Goal: Browse casually: Explore the website without a specific task or goal

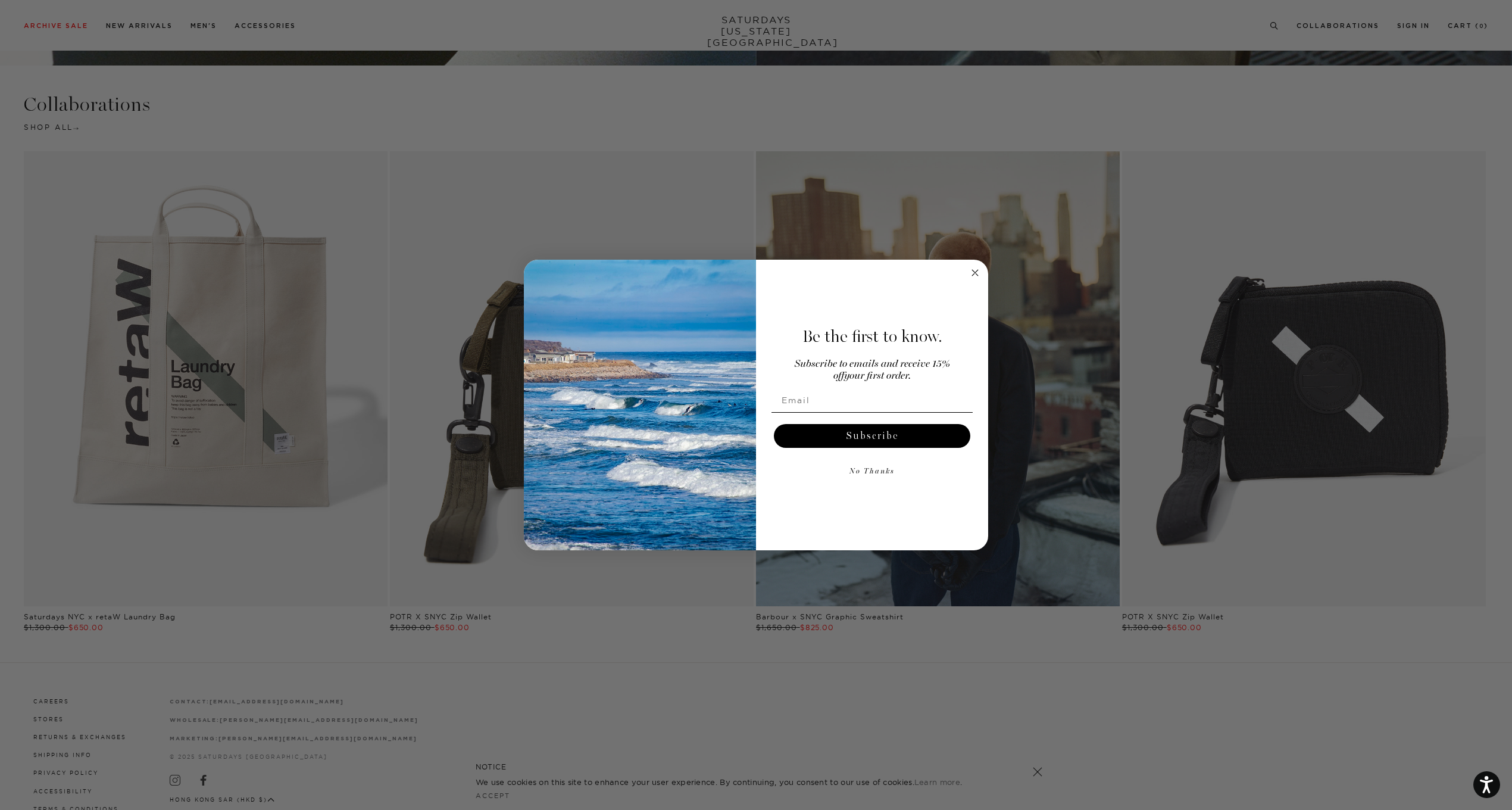
scroll to position [3632, 0]
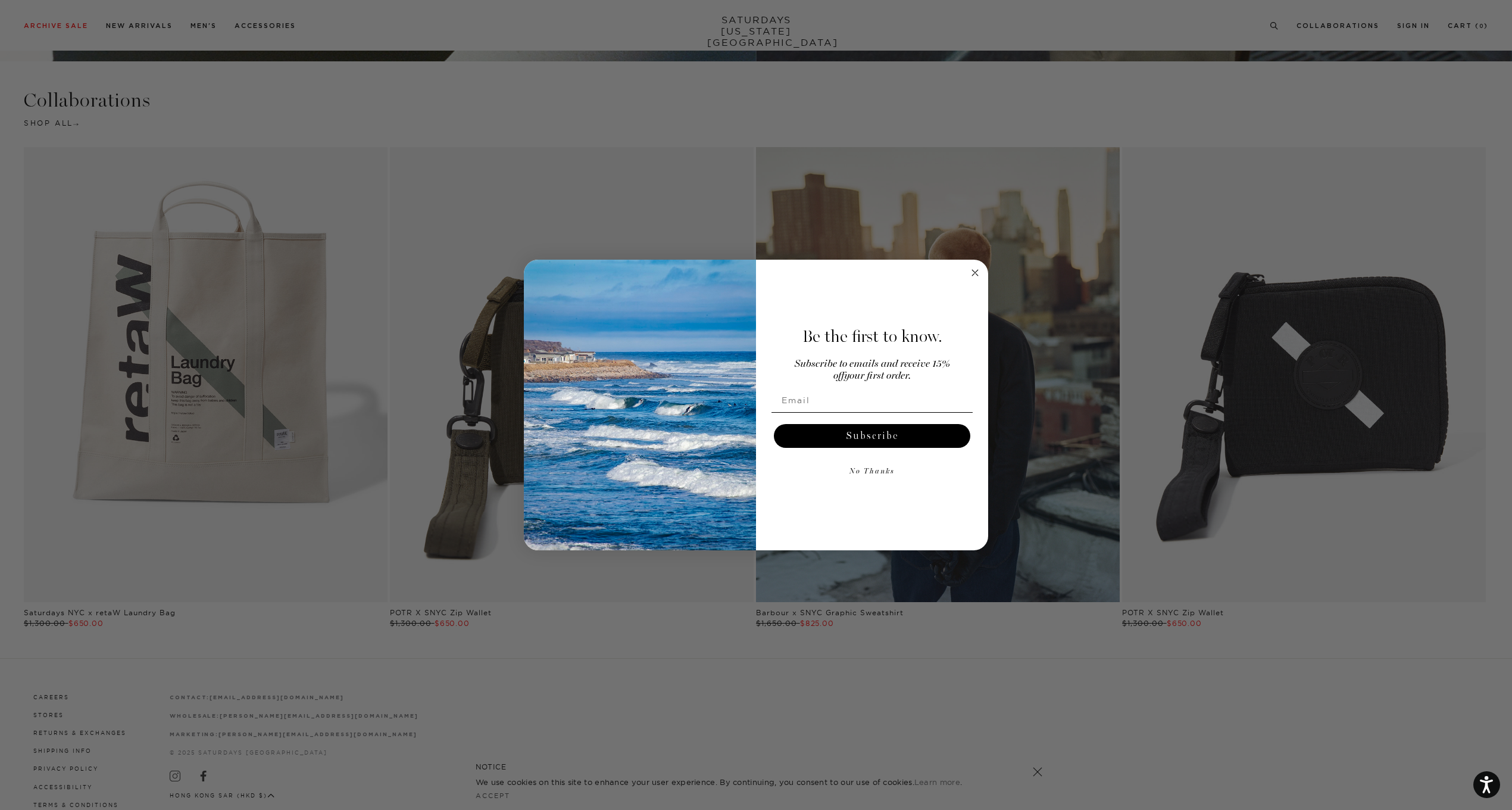
click at [978, 269] on circle "Close dialog" at bounding box center [975, 272] width 14 height 14
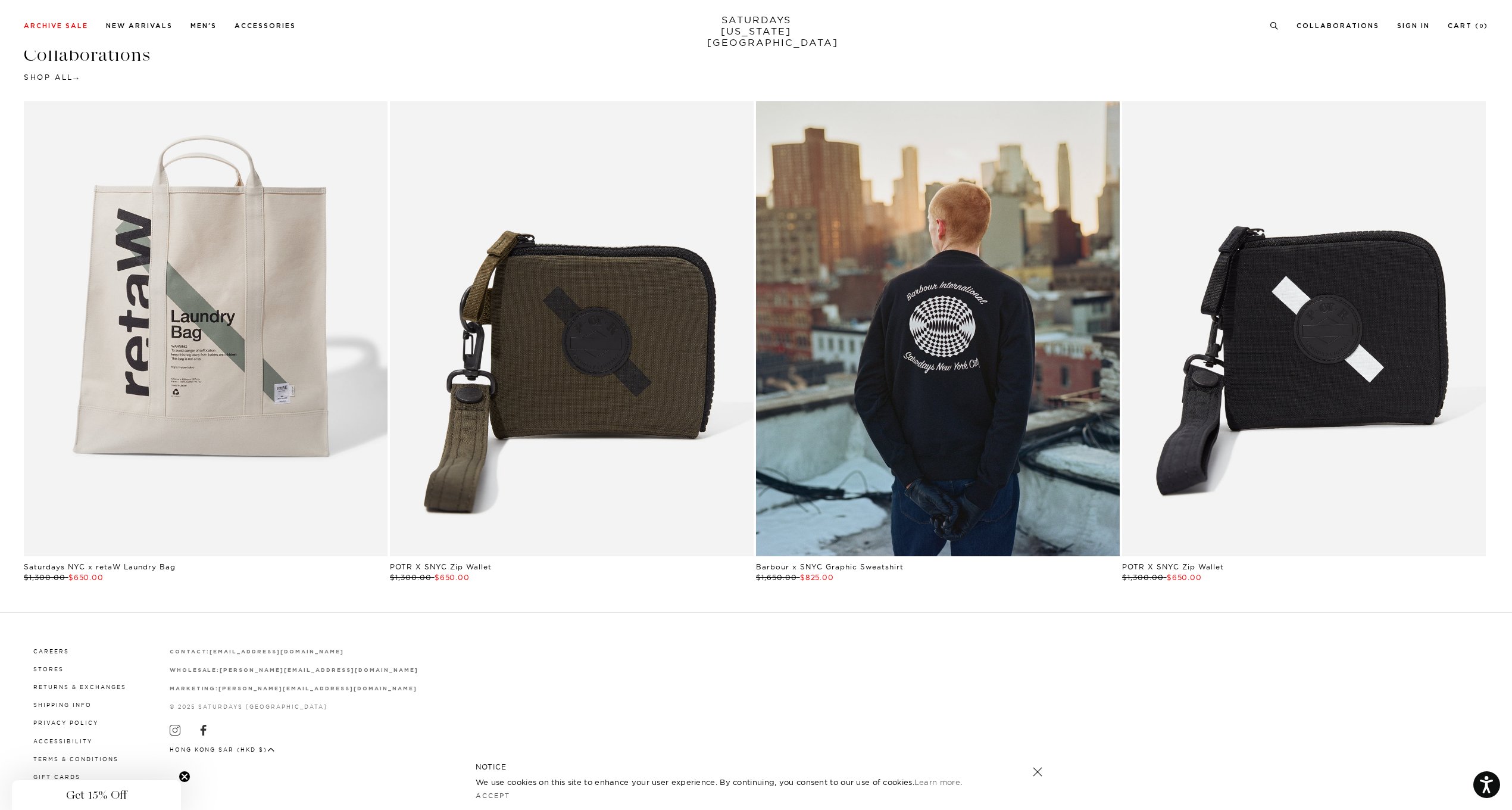
scroll to position [3682, 0]
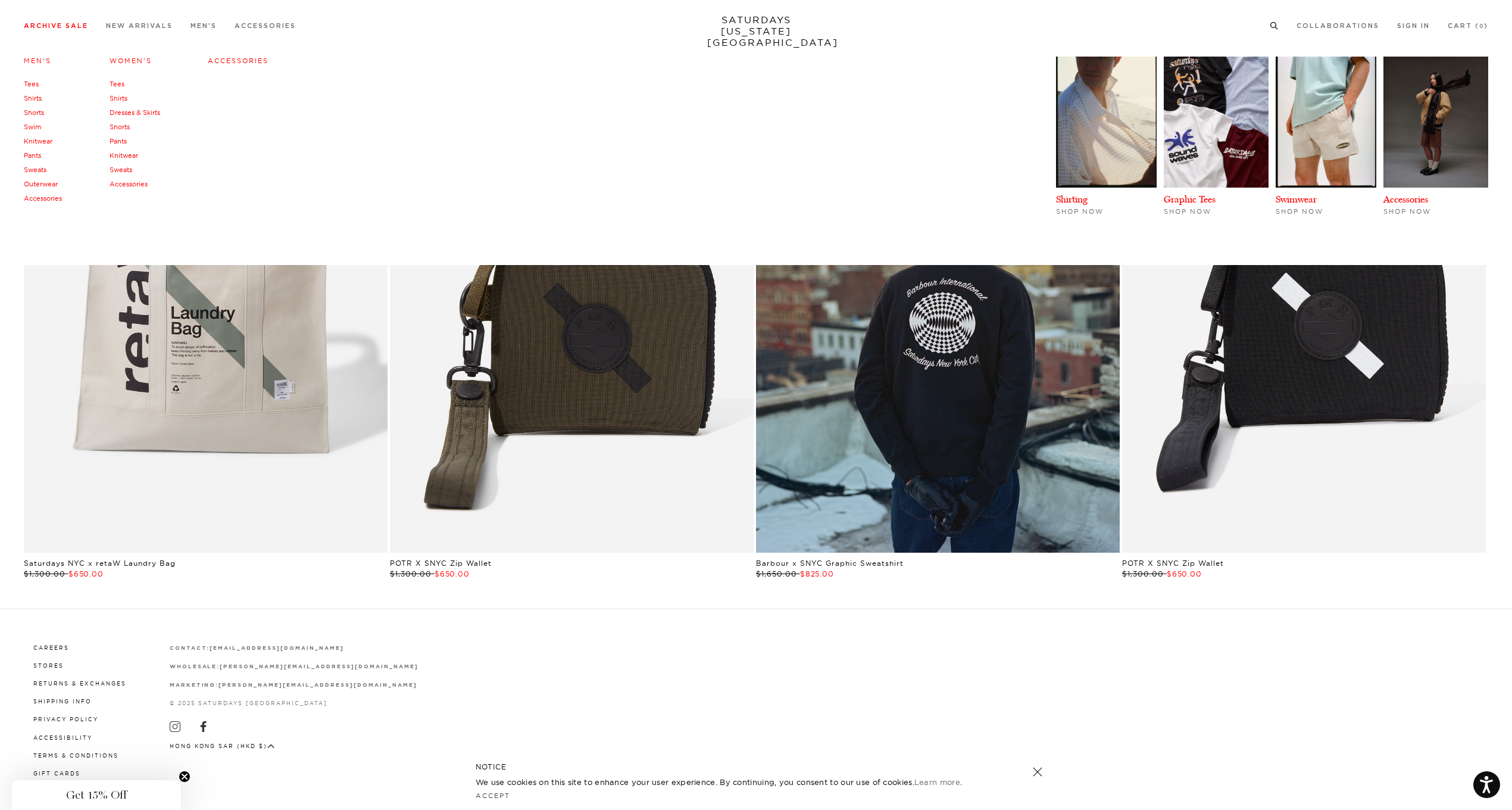
click at [35, 172] on link "Sweats" at bounding box center [35, 170] width 23 height 8
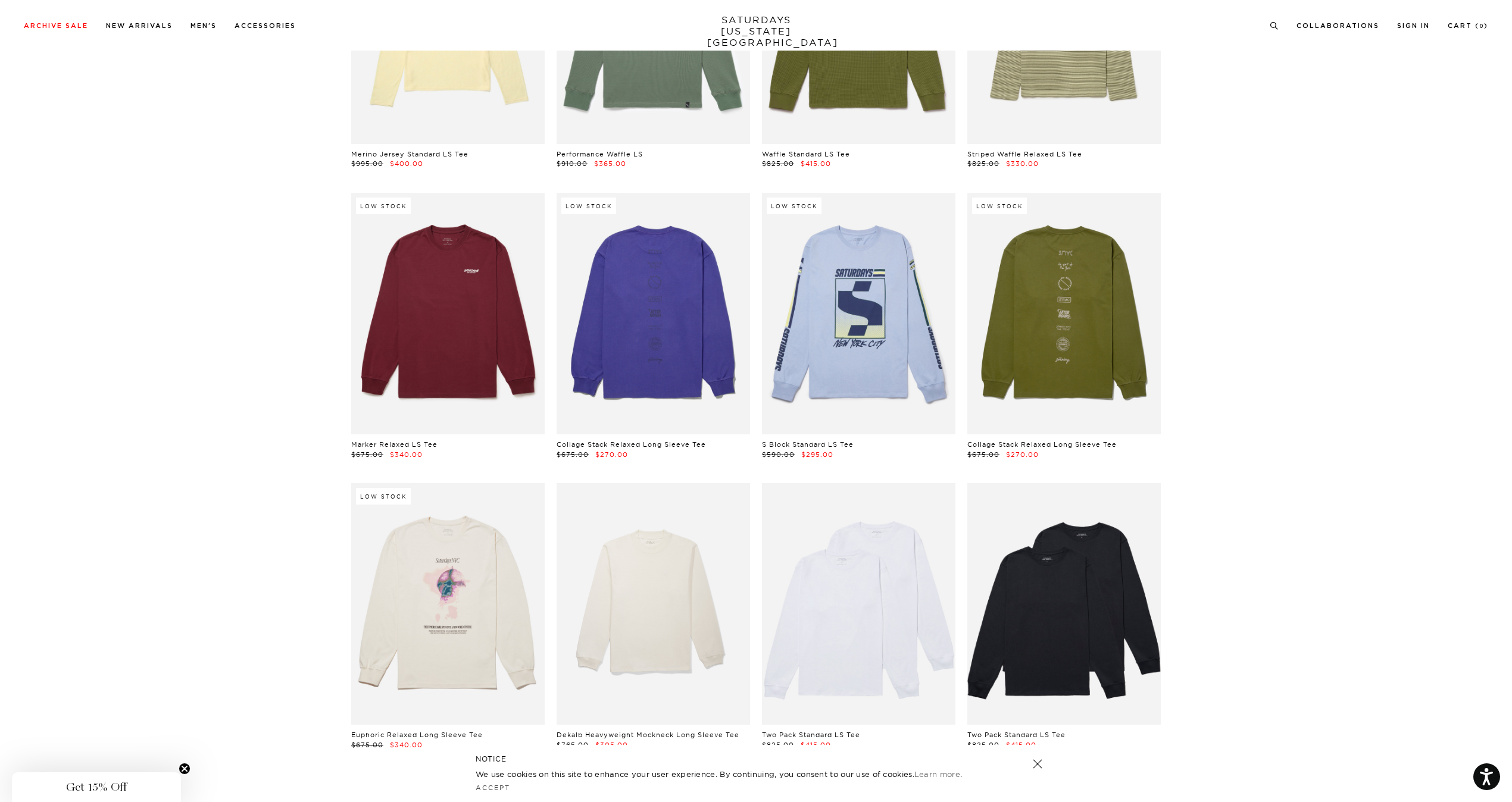
scroll to position [3213, 0]
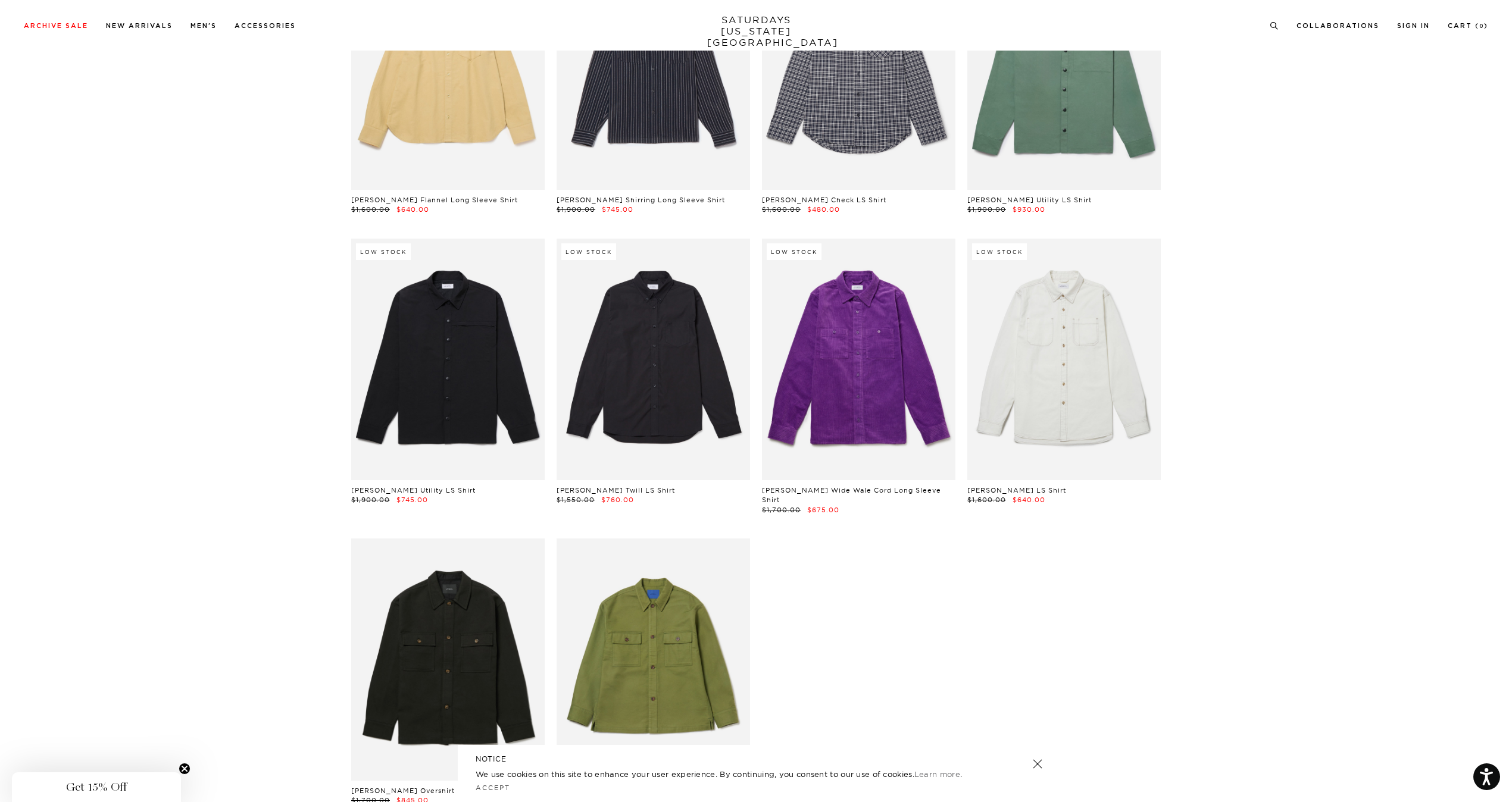
scroll to position [5176, 0]
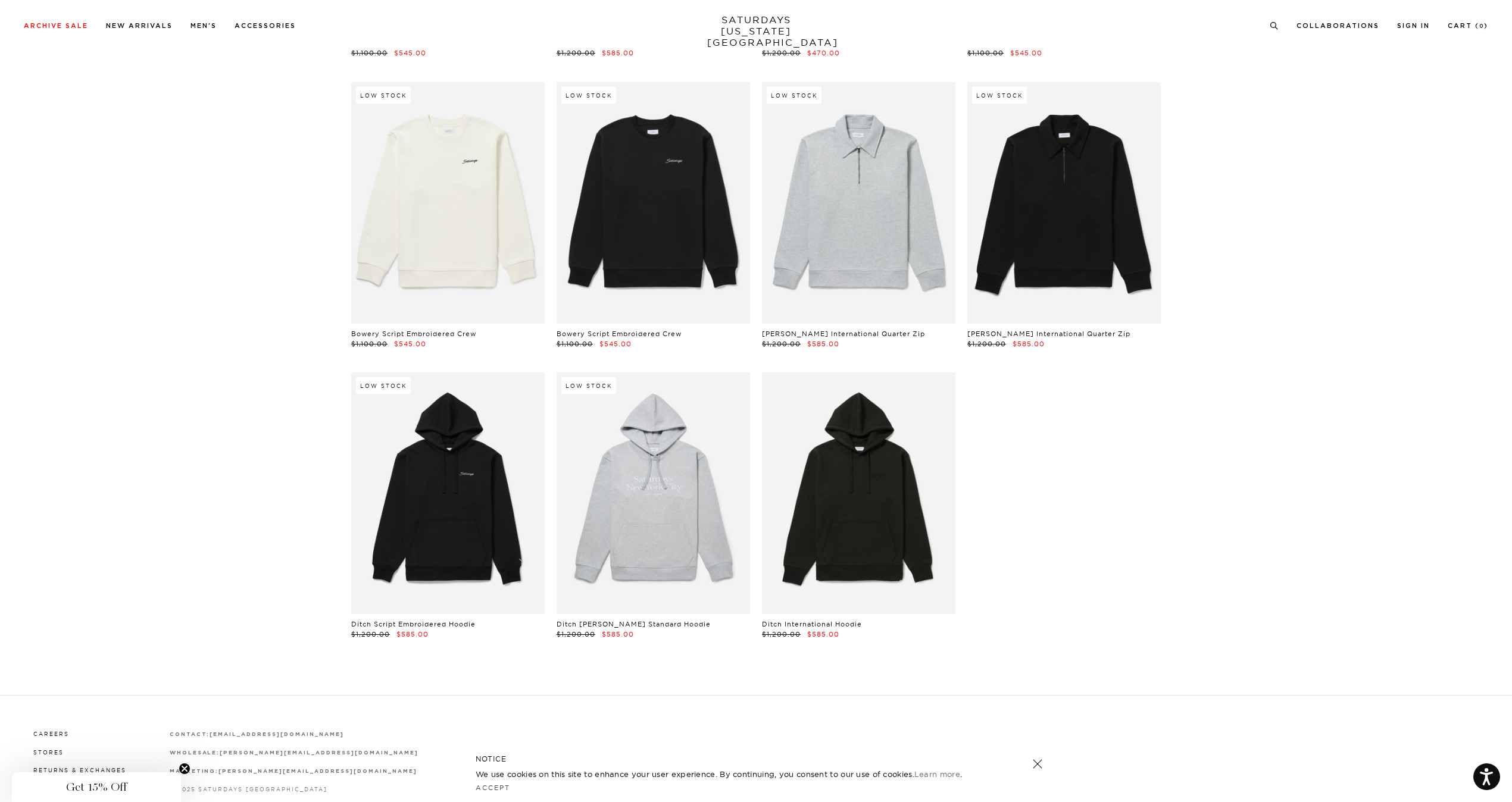
scroll to position [4402, 0]
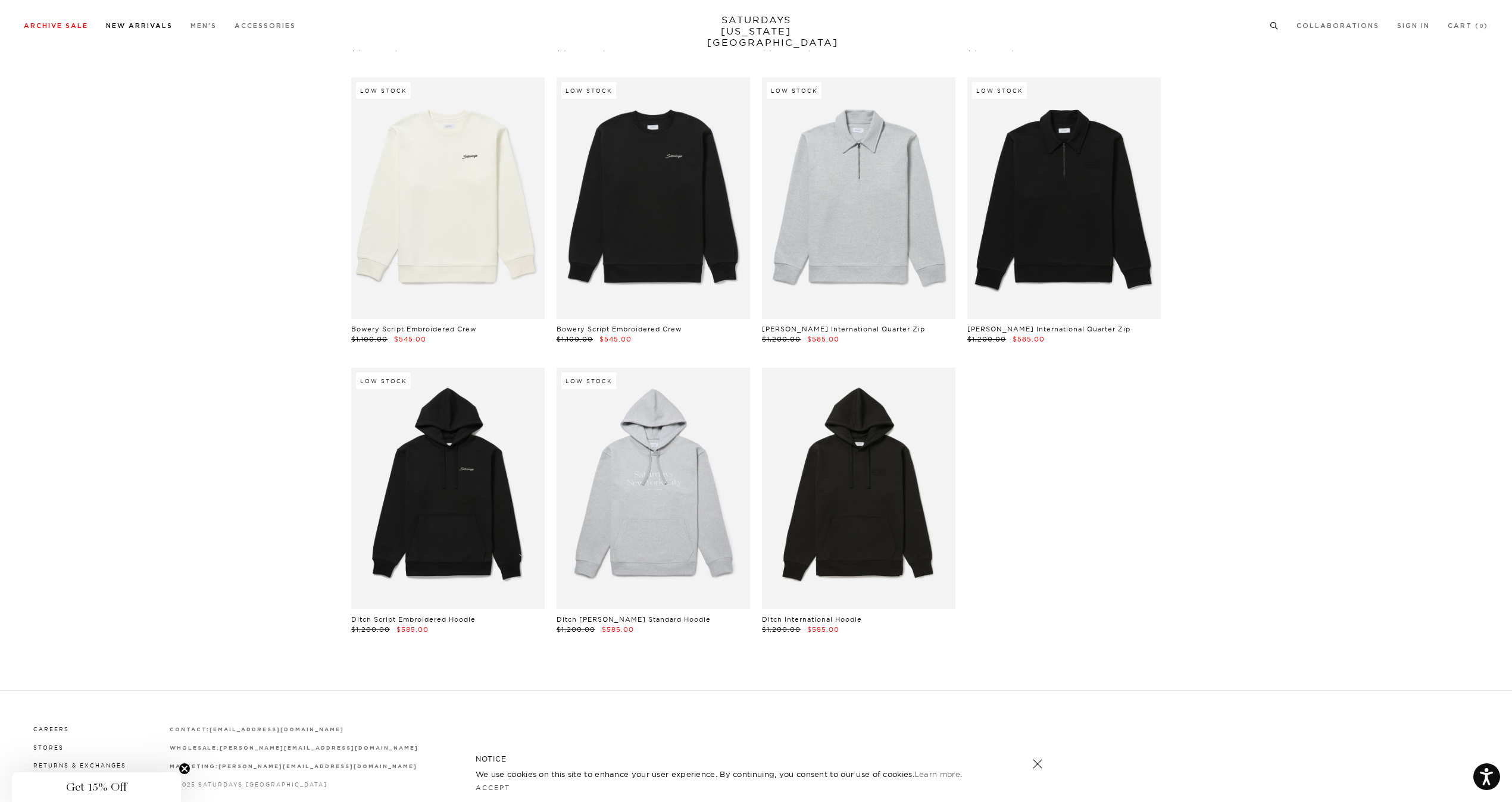
click at [156, 24] on link "New Arrivals" at bounding box center [139, 26] width 67 height 7
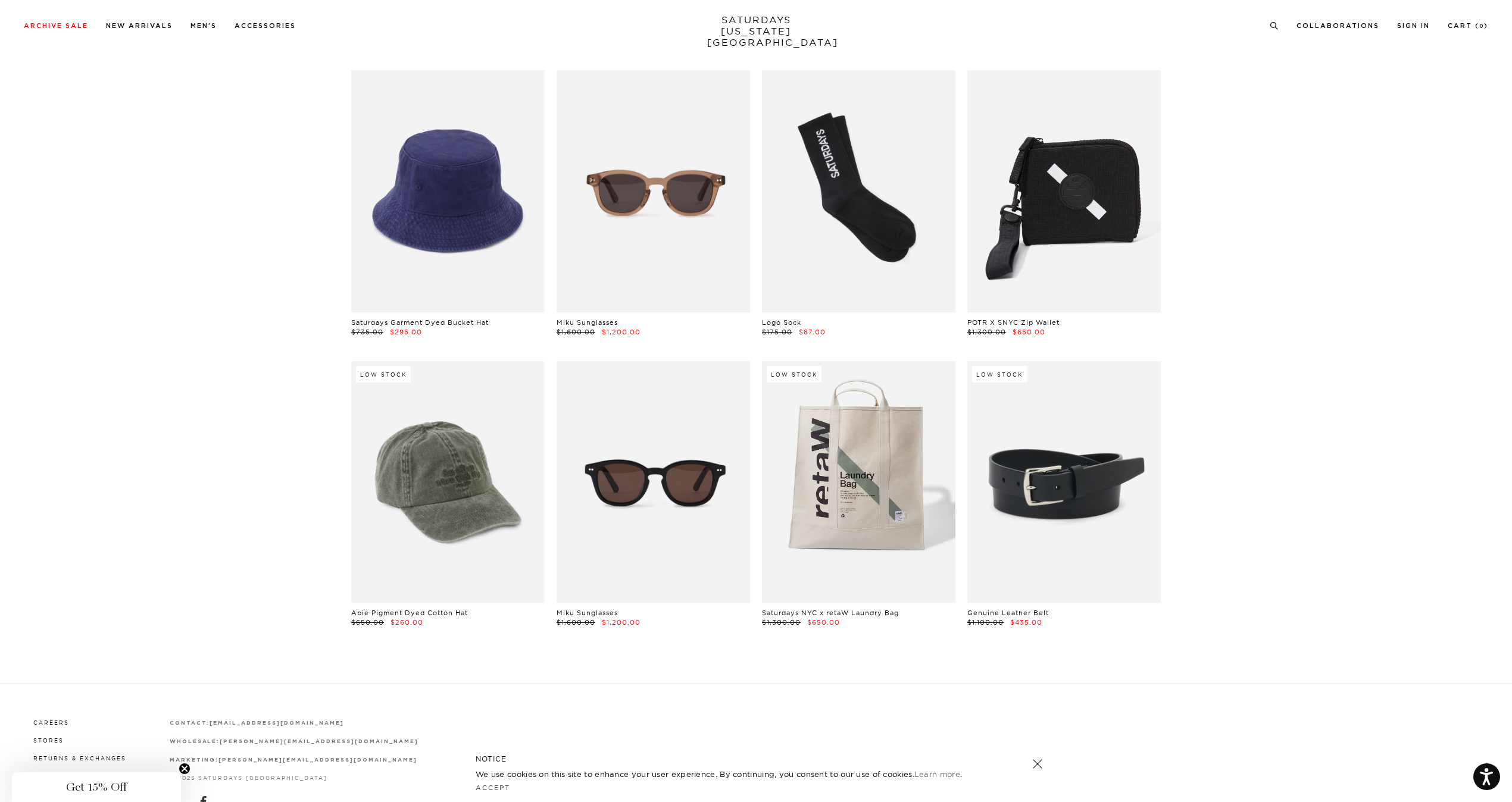
scroll to position [357, 0]
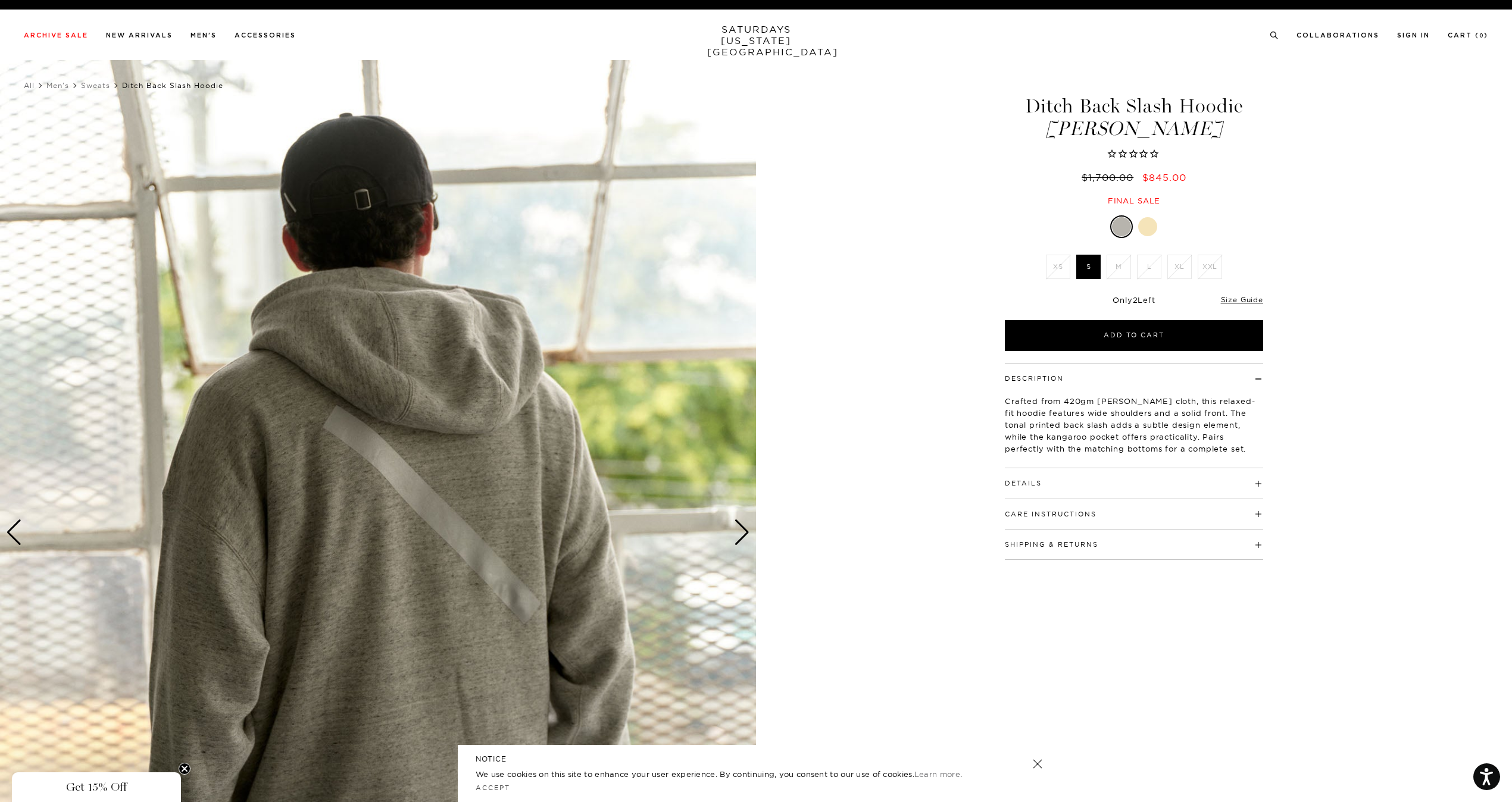
click at [739, 536] on div "Next slide" at bounding box center [742, 532] width 16 height 26
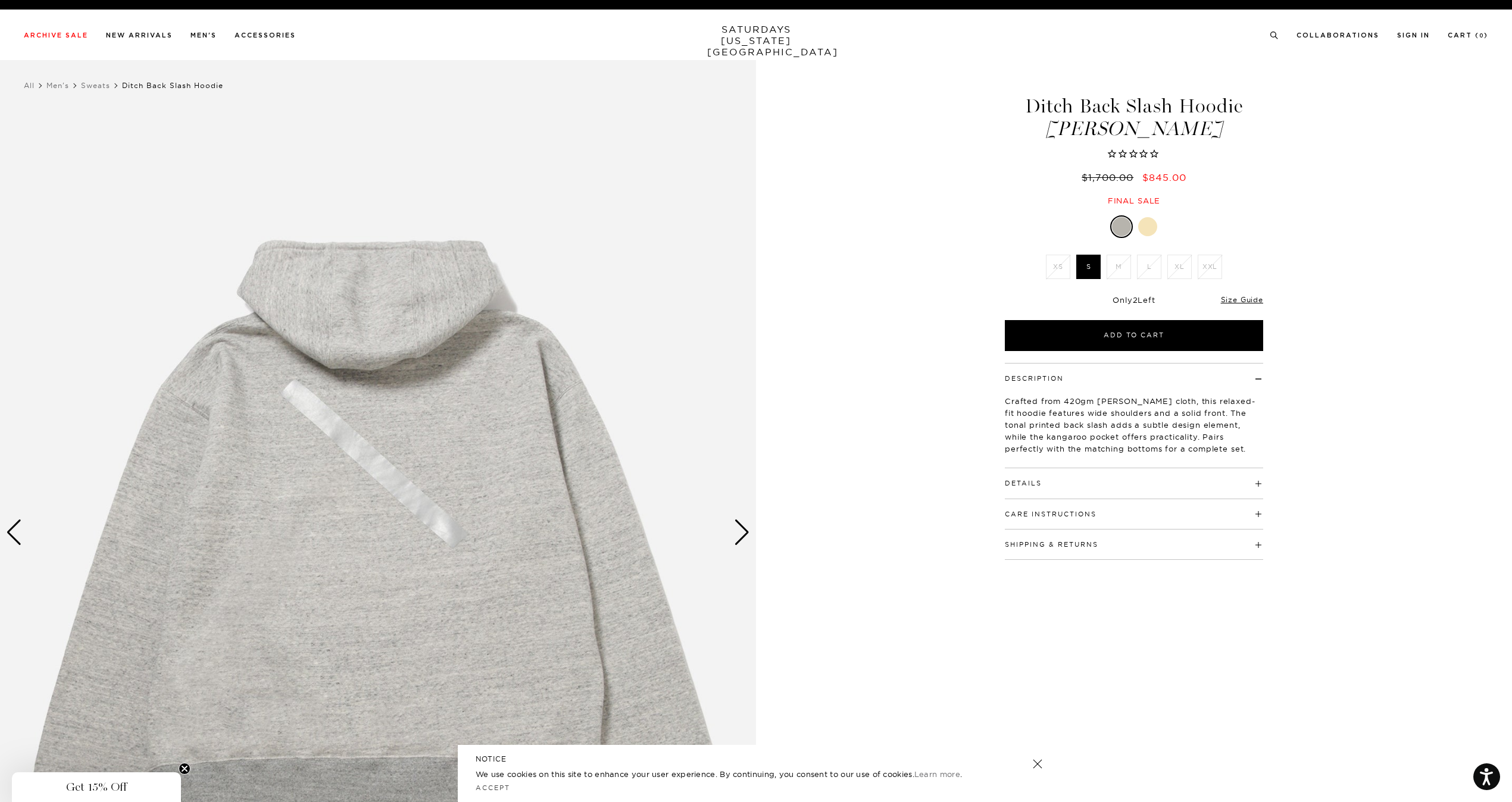
click at [739, 536] on div "Next slide" at bounding box center [742, 532] width 16 height 26
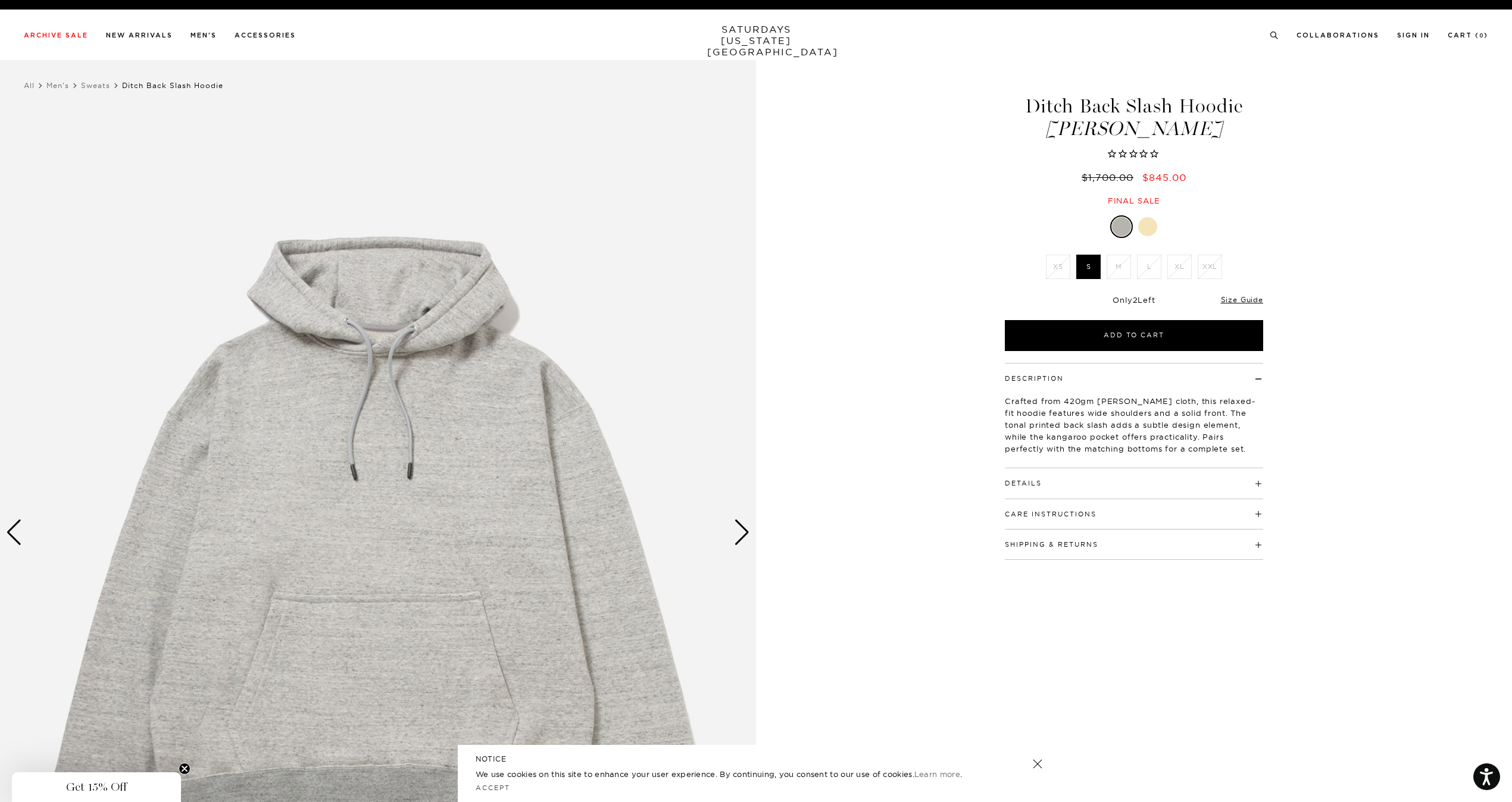
click at [739, 534] on div "Next slide" at bounding box center [742, 532] width 16 height 26
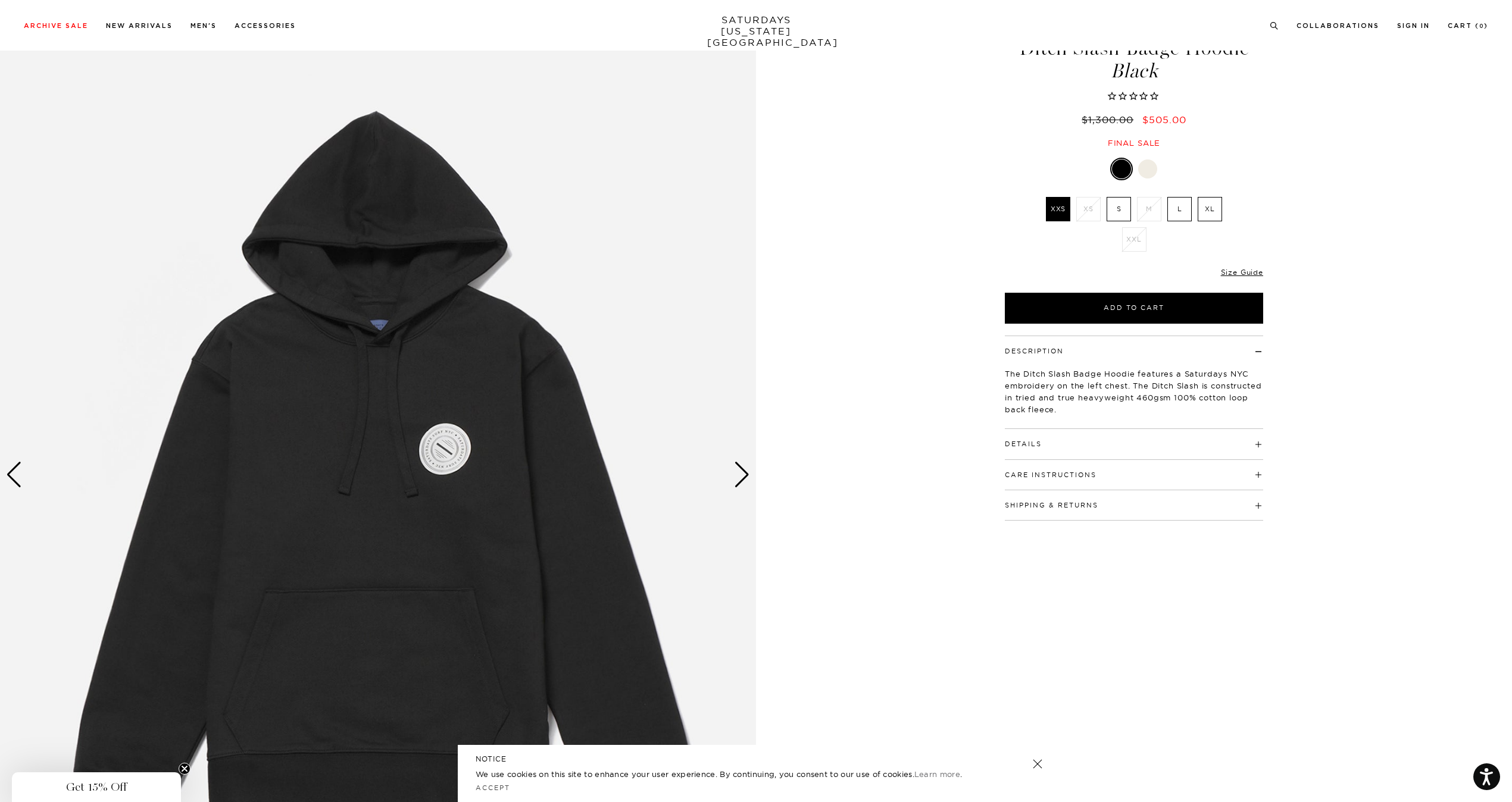
scroll to position [59, 0]
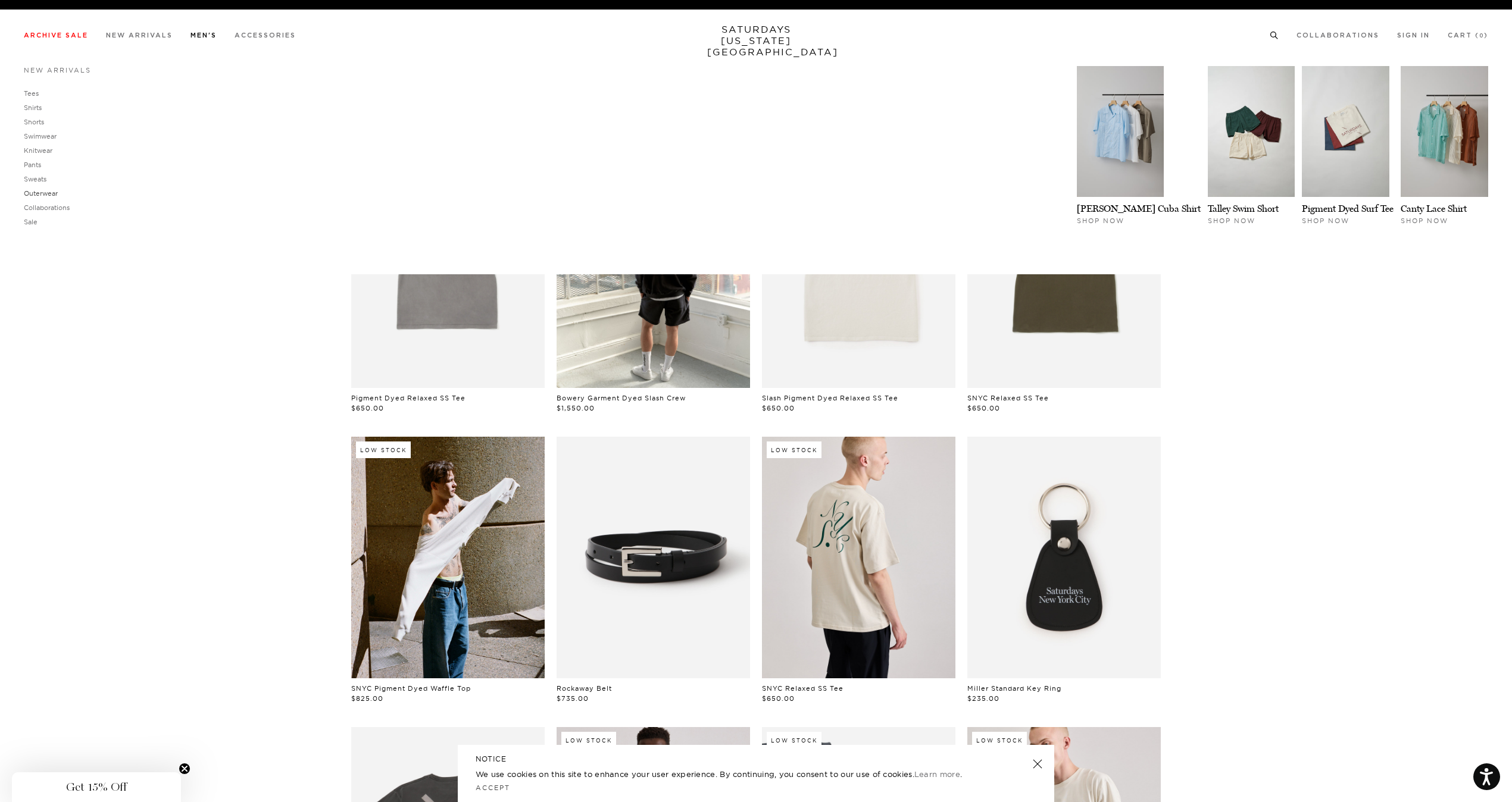
click at [41, 195] on link "Outerwear" at bounding box center [41, 193] width 34 height 8
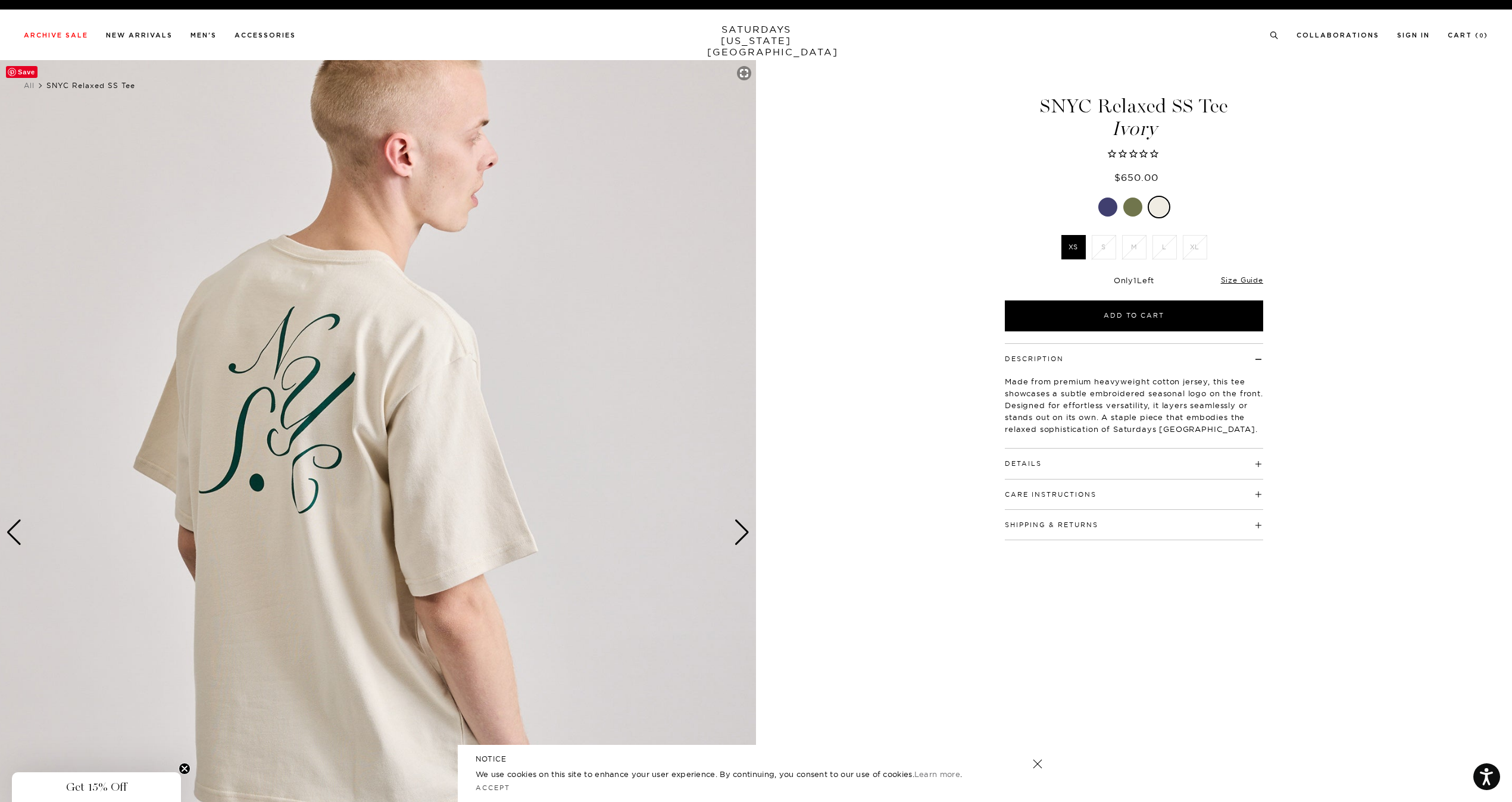
click at [733, 528] on img at bounding box center [378, 532] width 756 height 945
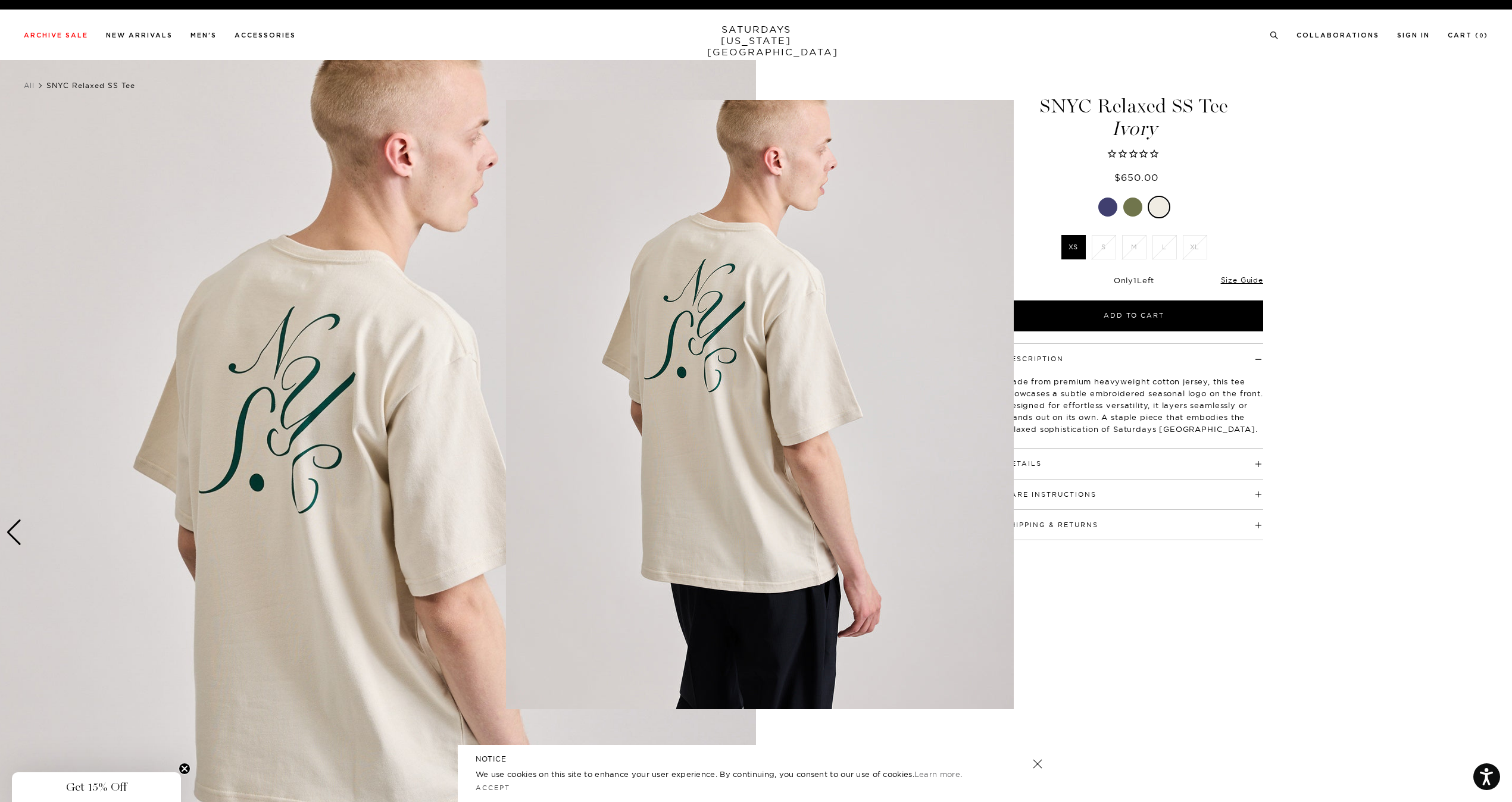
click at [739, 530] on img at bounding box center [759, 405] width 508 height 609
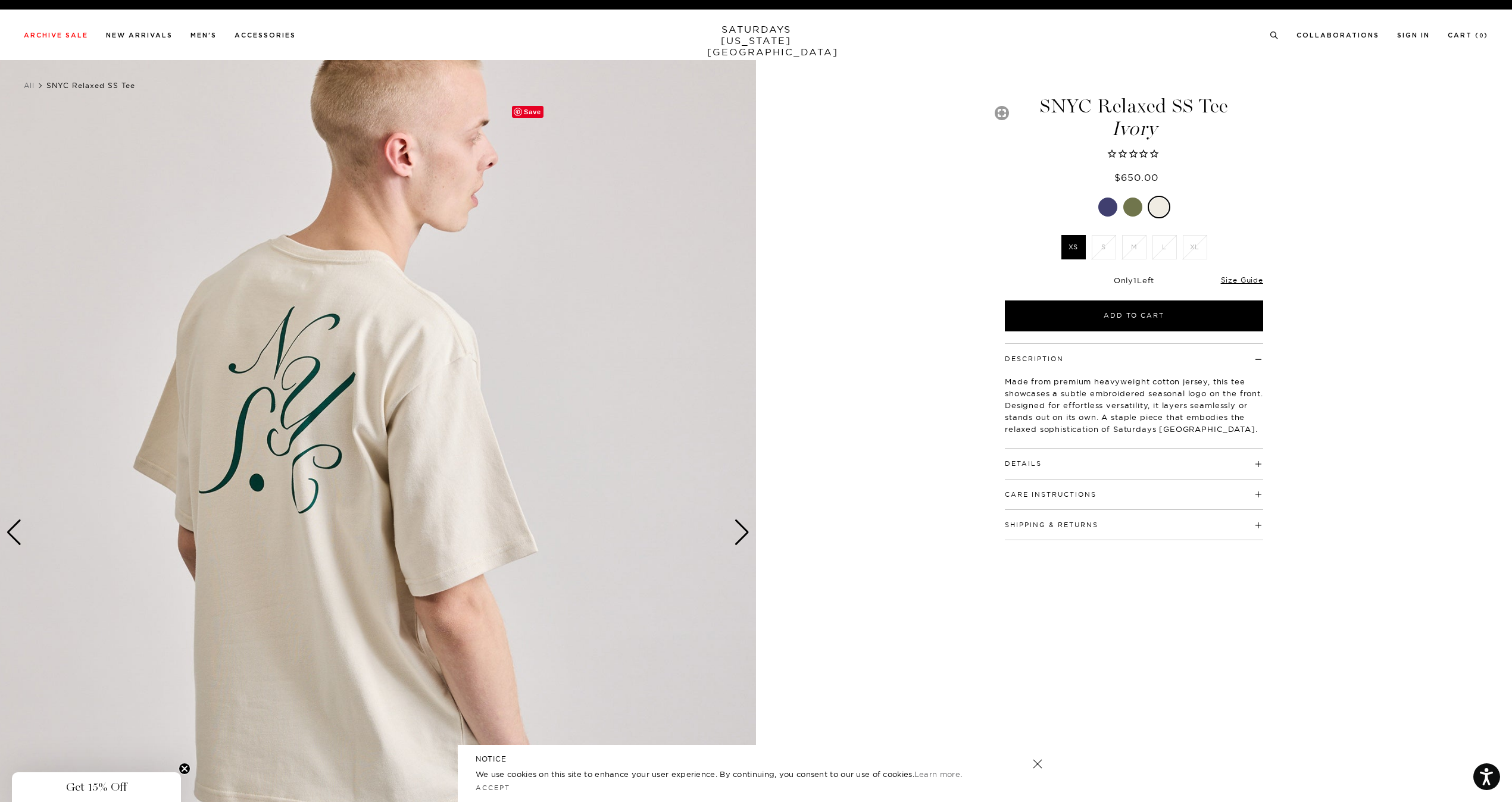
click at [739, 530] on div "Next slide" at bounding box center [742, 532] width 16 height 26
click at [742, 527] on div "Next slide" at bounding box center [742, 532] width 16 height 26
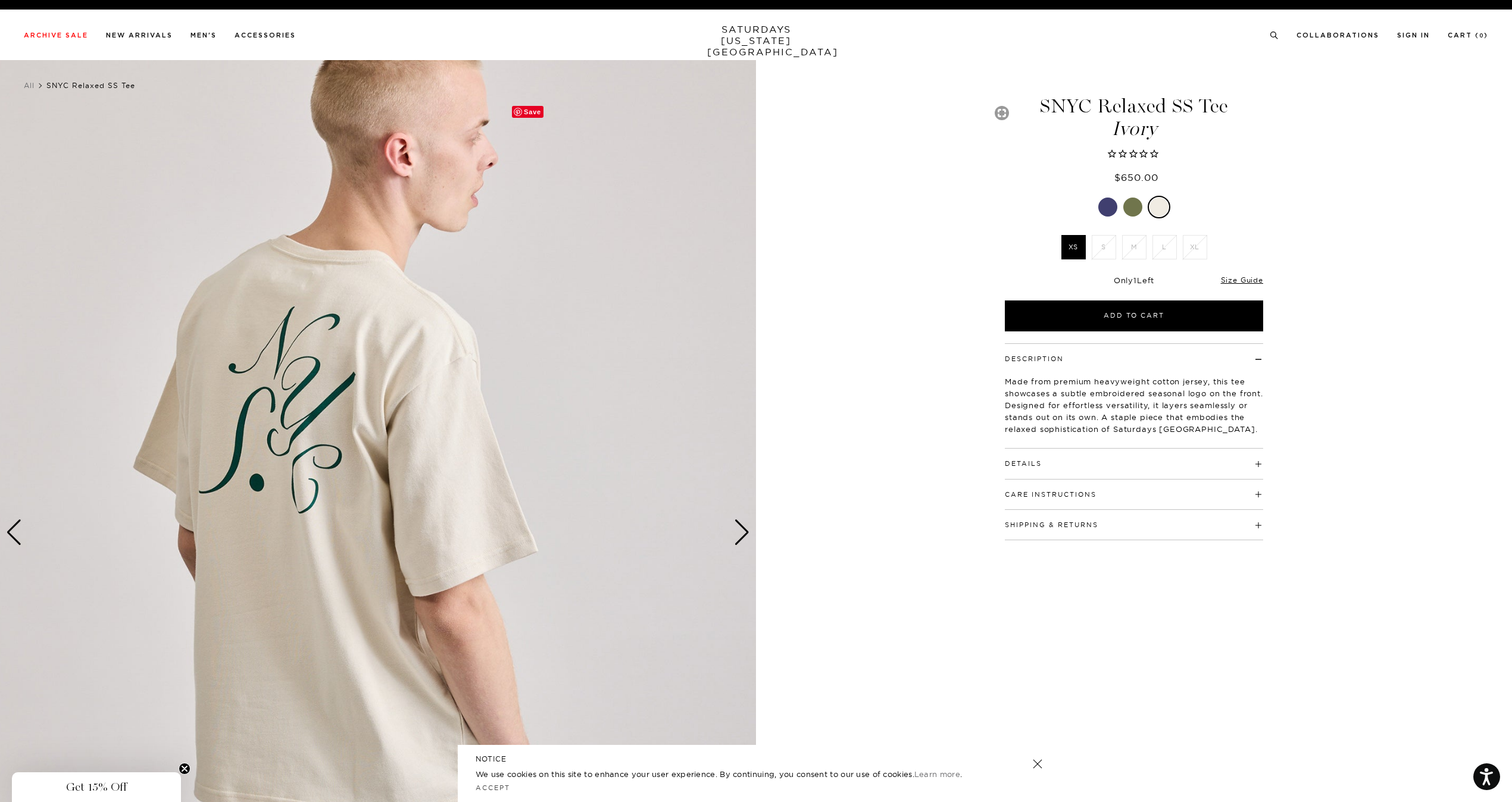
click at [742, 527] on div "Next slide" at bounding box center [742, 532] width 16 height 26
